Goal: Obtain resource: Download file/media

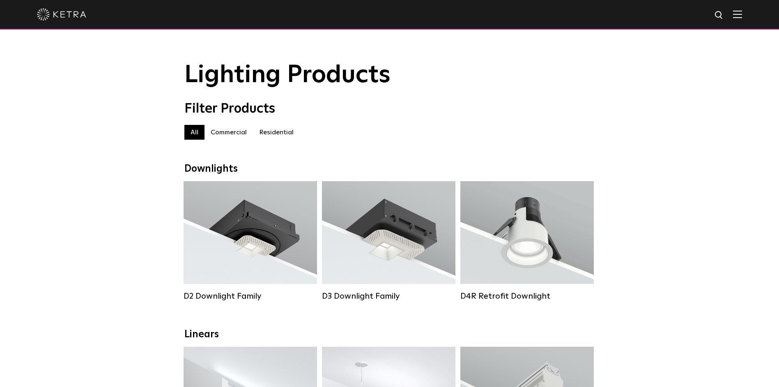
click at [279, 135] on label "Residential" at bounding box center [276, 132] width 47 height 15
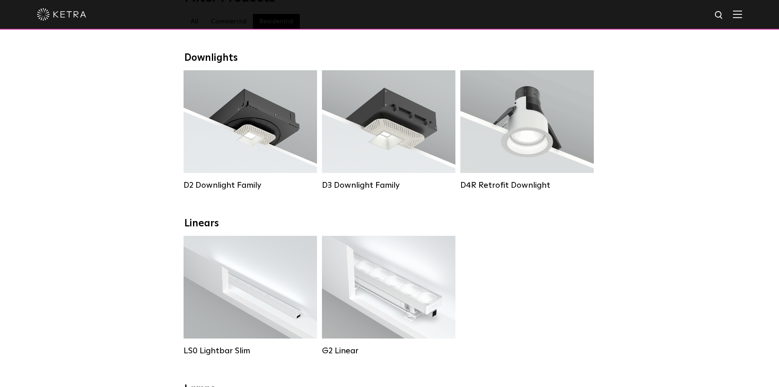
scroll to position [82, 0]
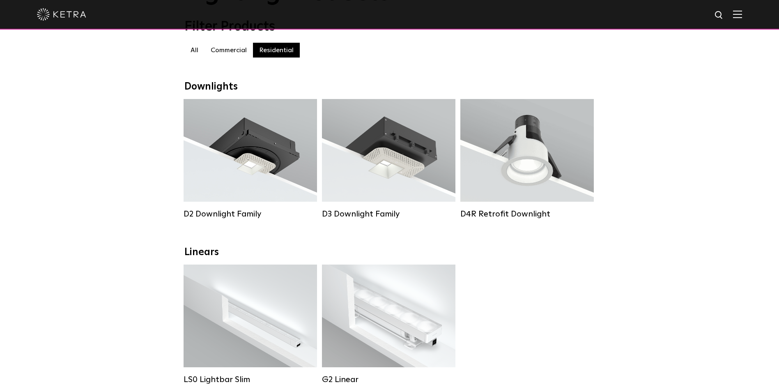
click at [224, 53] on label "Commercial" at bounding box center [229, 50] width 48 height 15
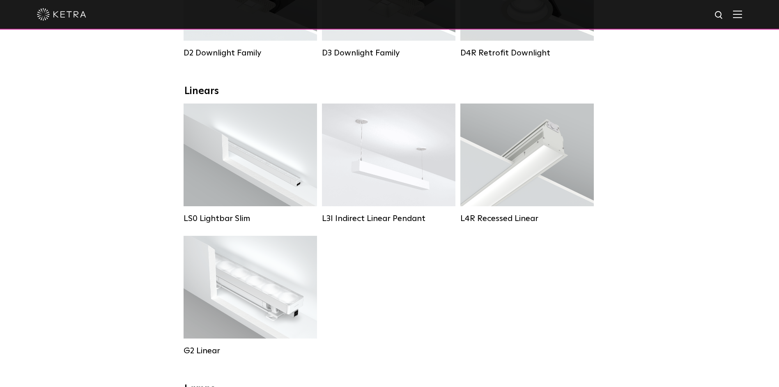
scroll to position [247, 0]
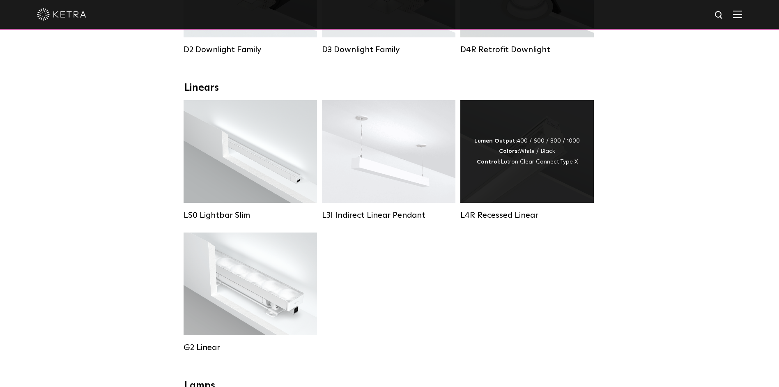
click at [512, 184] on div "Lumen Output: 400 / 600 / 800 / 1000 Colors: White / Black Control: Lutron Clea…" at bounding box center [528, 151] width 134 height 103
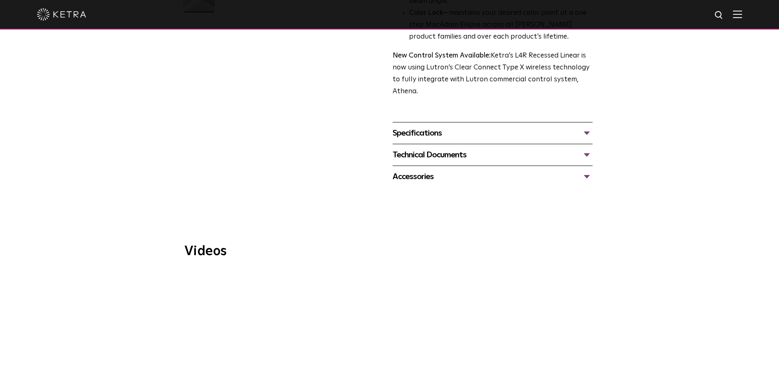
scroll to position [164, 0]
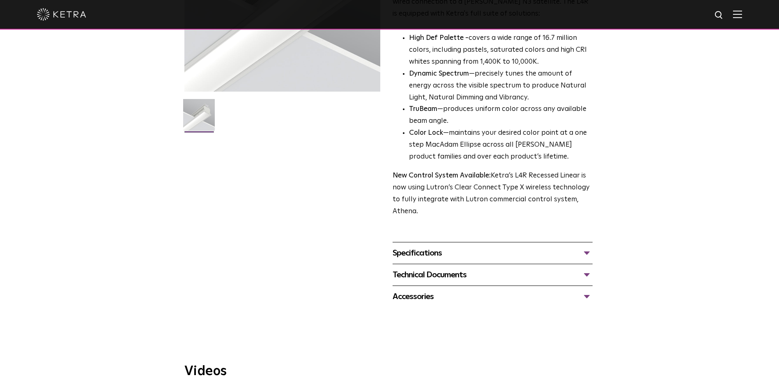
click at [588, 274] on div "Technical Documents" at bounding box center [493, 274] width 200 height 13
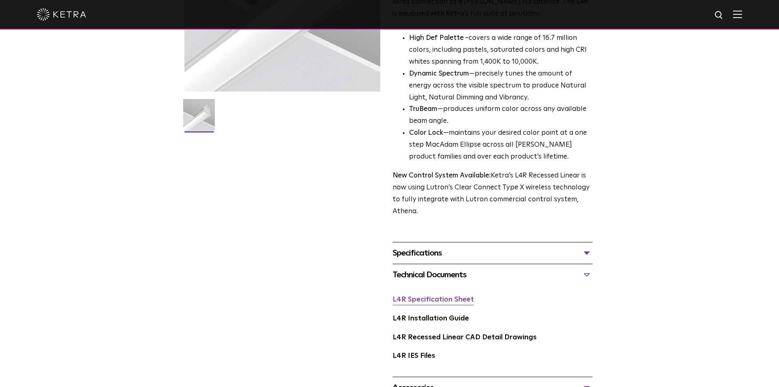
click at [452, 297] on link "L4R Specification Sheet" at bounding box center [433, 299] width 81 height 7
